Goal: Find specific fact: Find contact information

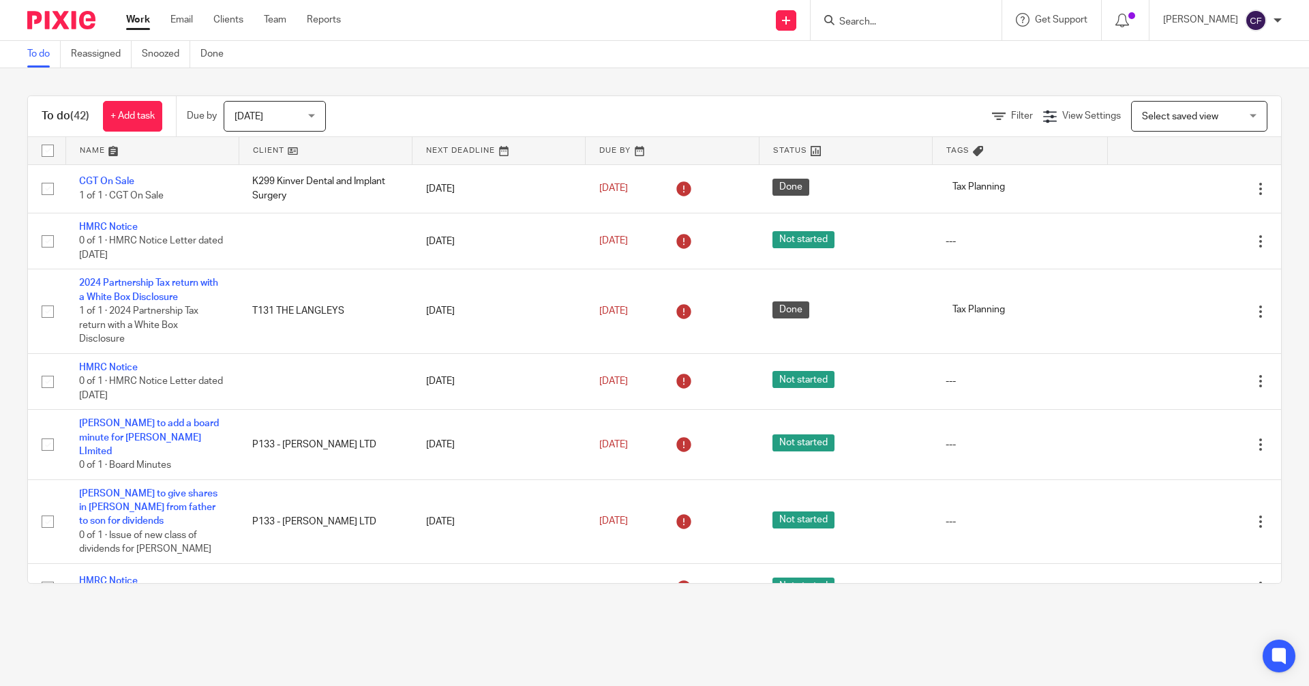
click at [868, 20] on input "Search" at bounding box center [899, 22] width 123 height 12
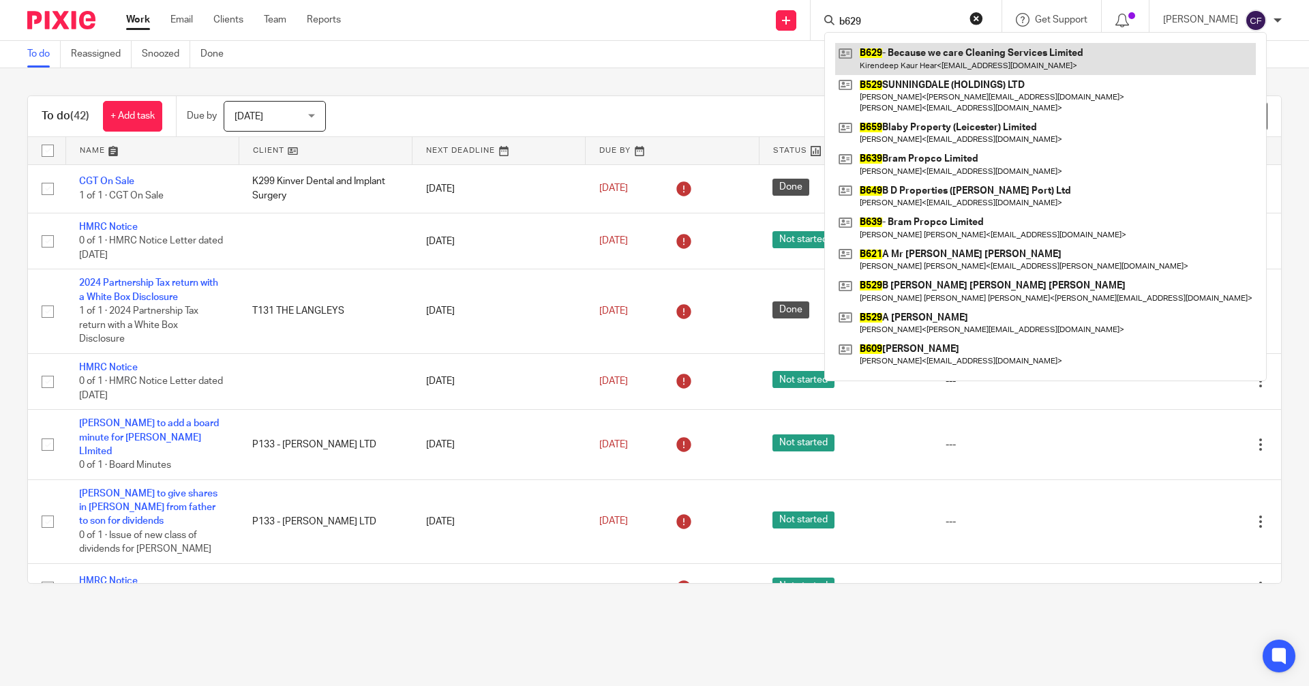
type input "b629"
click at [935, 60] on link at bounding box center [1045, 58] width 421 height 31
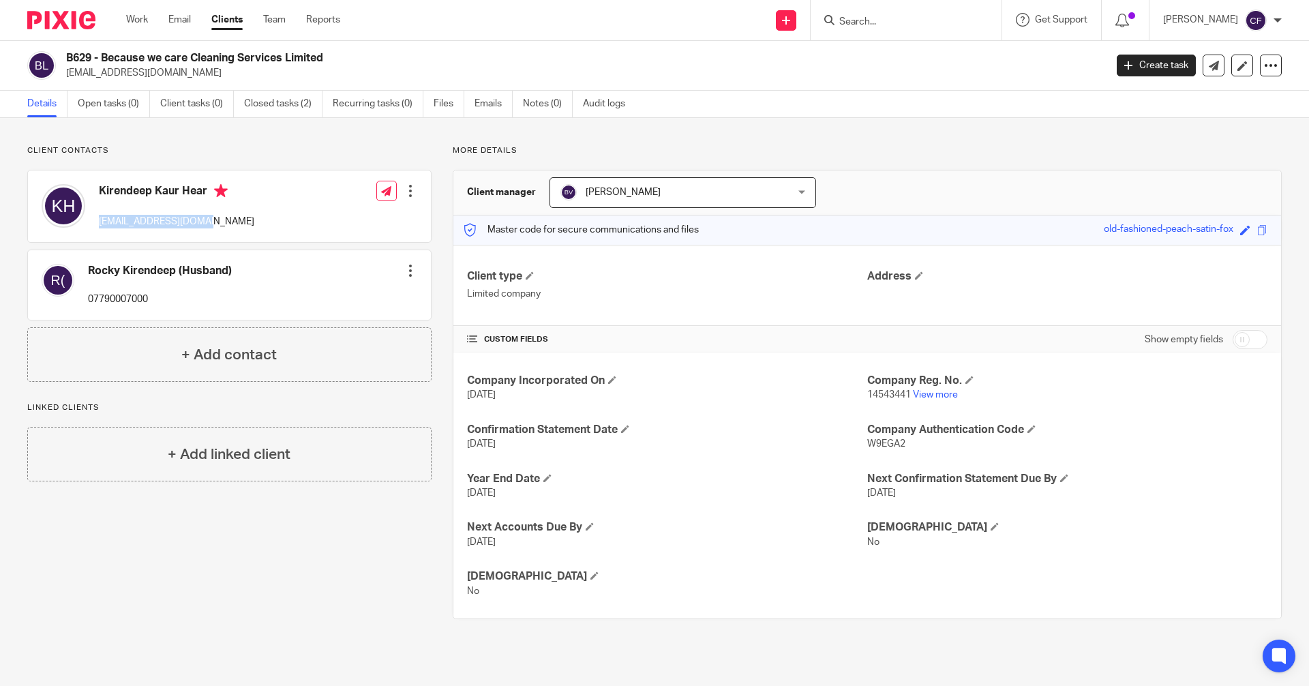
drag, startPoint x: 206, startPoint y: 224, endPoint x: 97, endPoint y: 223, distance: 109.1
click at [97, 223] on div "Kirendeep Kaur Hear [EMAIL_ADDRESS][DOMAIN_NAME]" at bounding box center [148, 206] width 213 height 58
copy p "[EMAIL_ADDRESS][DOMAIN_NAME]"
drag, startPoint x: 204, startPoint y: 189, endPoint x: 133, endPoint y: 189, distance: 70.9
click at [133, 189] on h4 "Kirendeep Kaur Hear" at bounding box center [176, 192] width 155 height 17
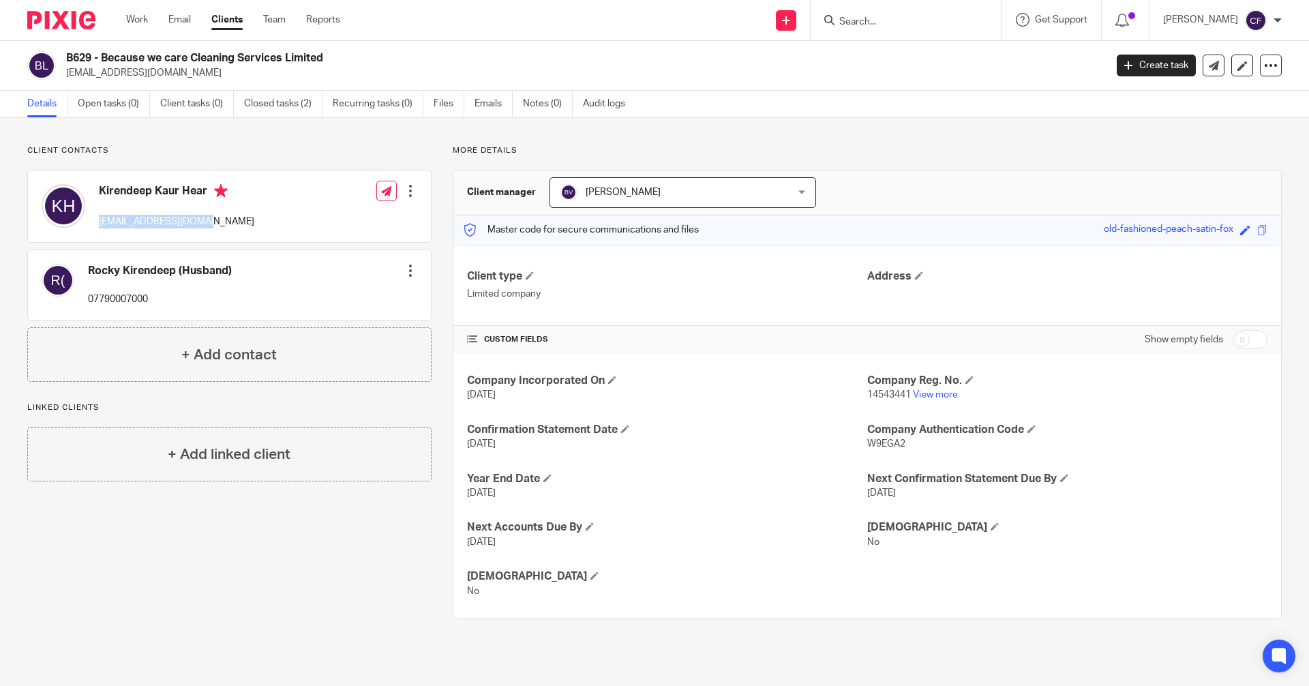
drag, startPoint x: 207, startPoint y: 192, endPoint x: 97, endPoint y: 193, distance: 109.8
click at [97, 193] on div "Kirendeep Kaur Hear [EMAIL_ADDRESS][DOMAIN_NAME]" at bounding box center [148, 206] width 213 height 58
copy h4 "Kirendeep Kaur Hear"
drag, startPoint x: 209, startPoint y: 217, endPoint x: 99, endPoint y: 221, distance: 110.5
click at [99, 221] on p "[EMAIL_ADDRESS][DOMAIN_NAME]" at bounding box center [176, 222] width 155 height 14
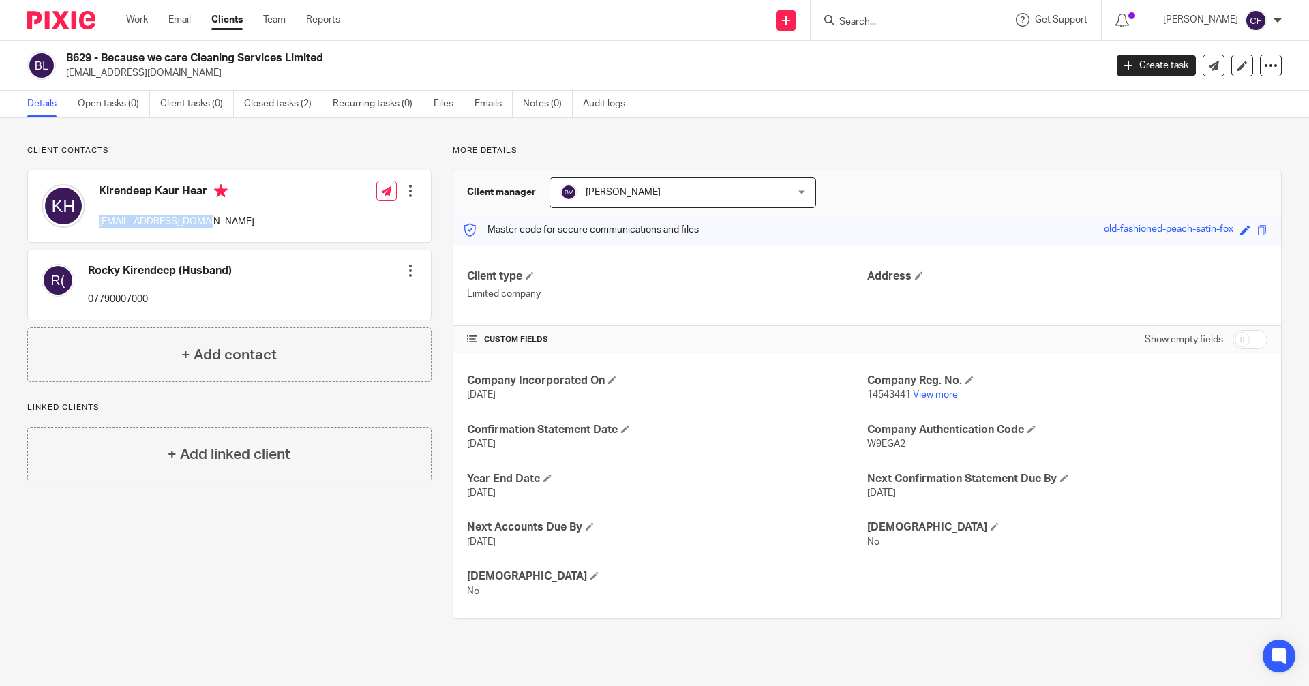
copy p "[EMAIL_ADDRESS][DOMAIN_NAME]"
